Goal: Browse casually

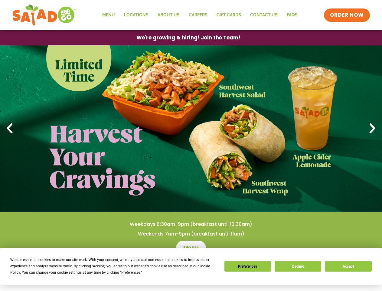
click at [111, 269] on div "We use essential cookies to make our site work. With your consent, we may also …" at bounding box center [113, 265] width 207 height 19
click at [131, 272] on span "Preferences" at bounding box center [130, 272] width 19 height 4
